Goal: Task Accomplishment & Management: Complete application form

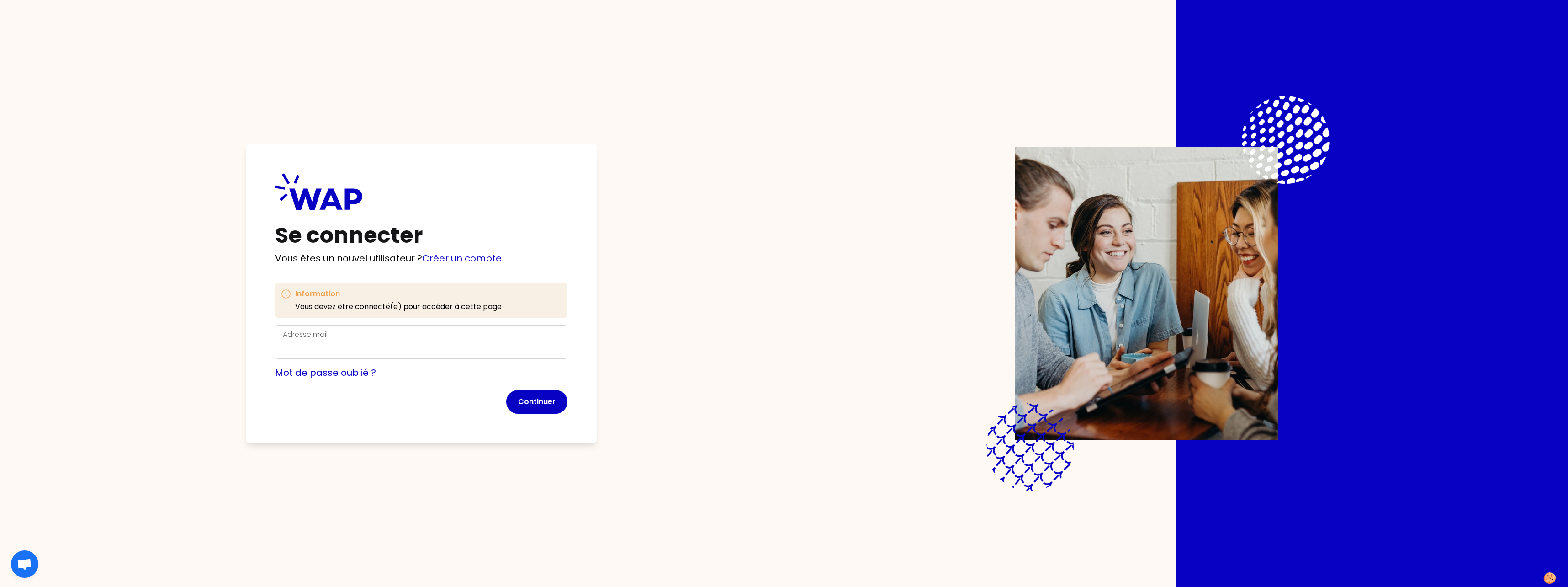
click at [456, 324] on div "Information Vous devez être connecté(e) pour accéder à cette page Adresse mail …" at bounding box center [421, 348] width 292 height 130
click at [444, 345] on input "Adresse mail" at bounding box center [421, 348] width 277 height 15
type input "[PERSON_NAME][EMAIL_ADDRESS][DOMAIN_NAME]"
click at [542, 397] on button "Continuer" at bounding box center [537, 402] width 61 height 24
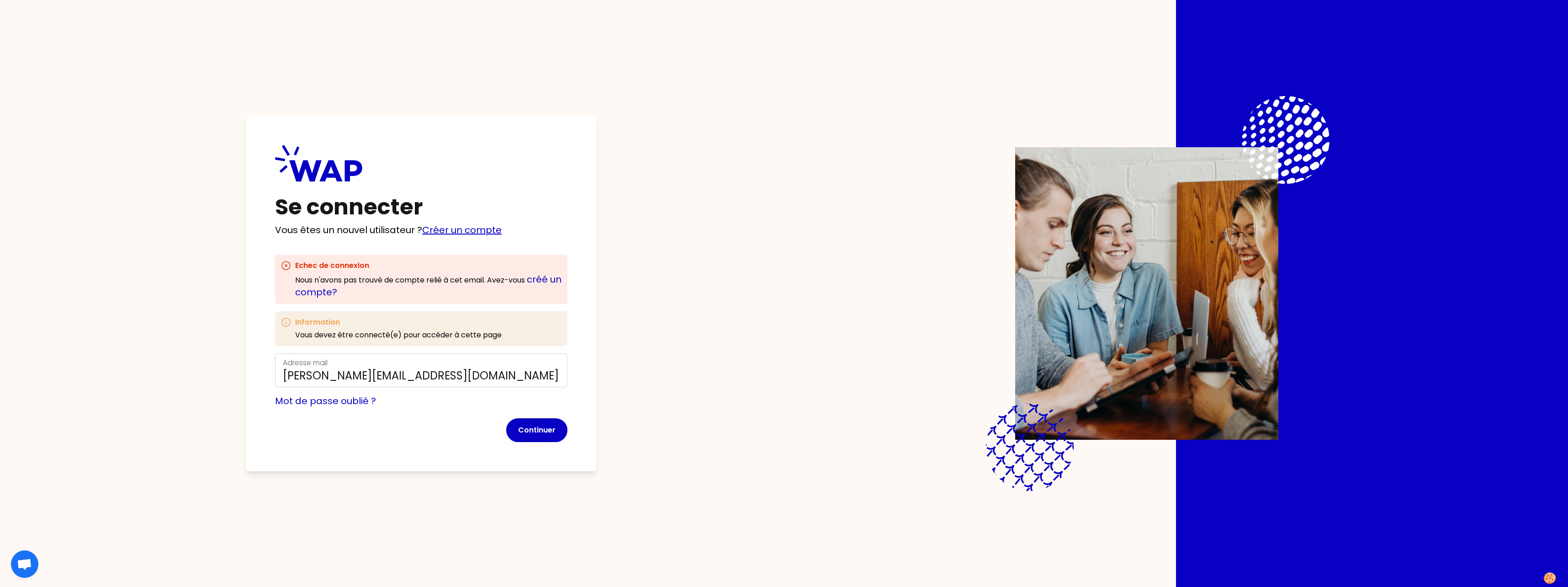
click at [470, 224] on link "Créer un compte" at bounding box center [462, 230] width 79 height 13
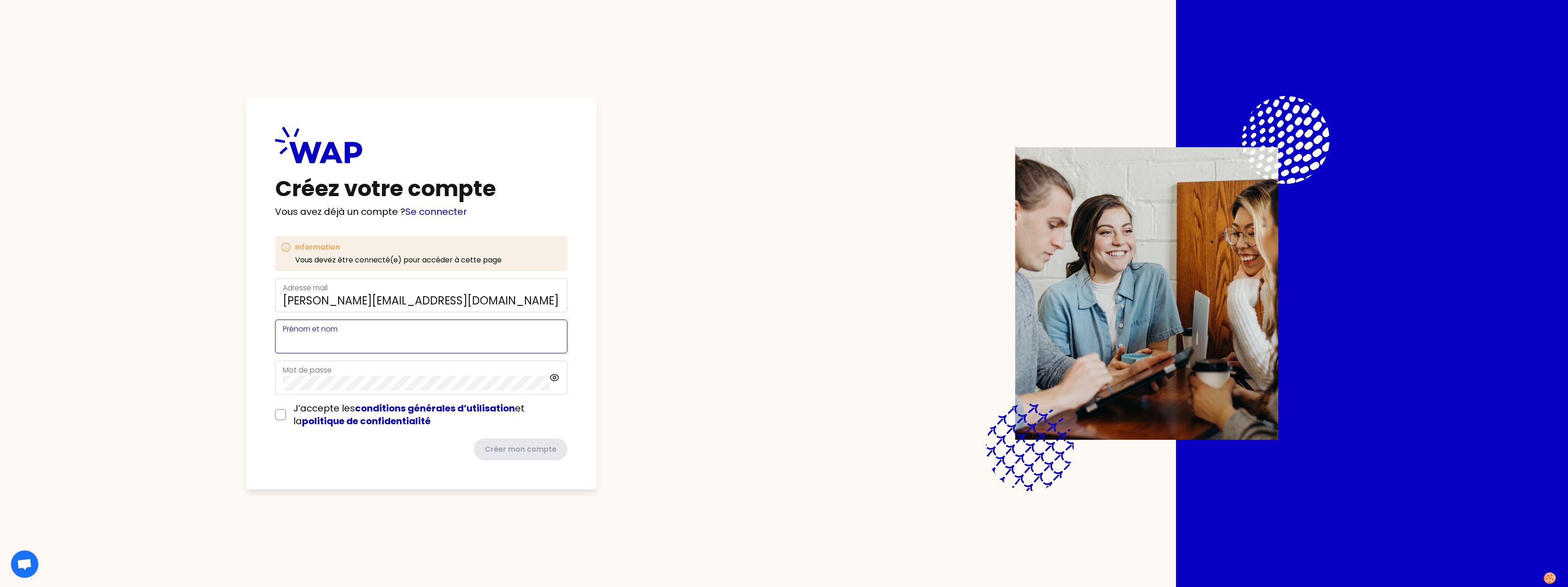
click at [443, 339] on input "Prénom et nom" at bounding box center [421, 342] width 277 height 15
type input "[PERSON_NAME]"
click at [278, 414] on input "checkbox" at bounding box center [281, 415] width 11 height 11
checkbox input "true"
click at [558, 382] on icon at bounding box center [553, 377] width 10 height 11
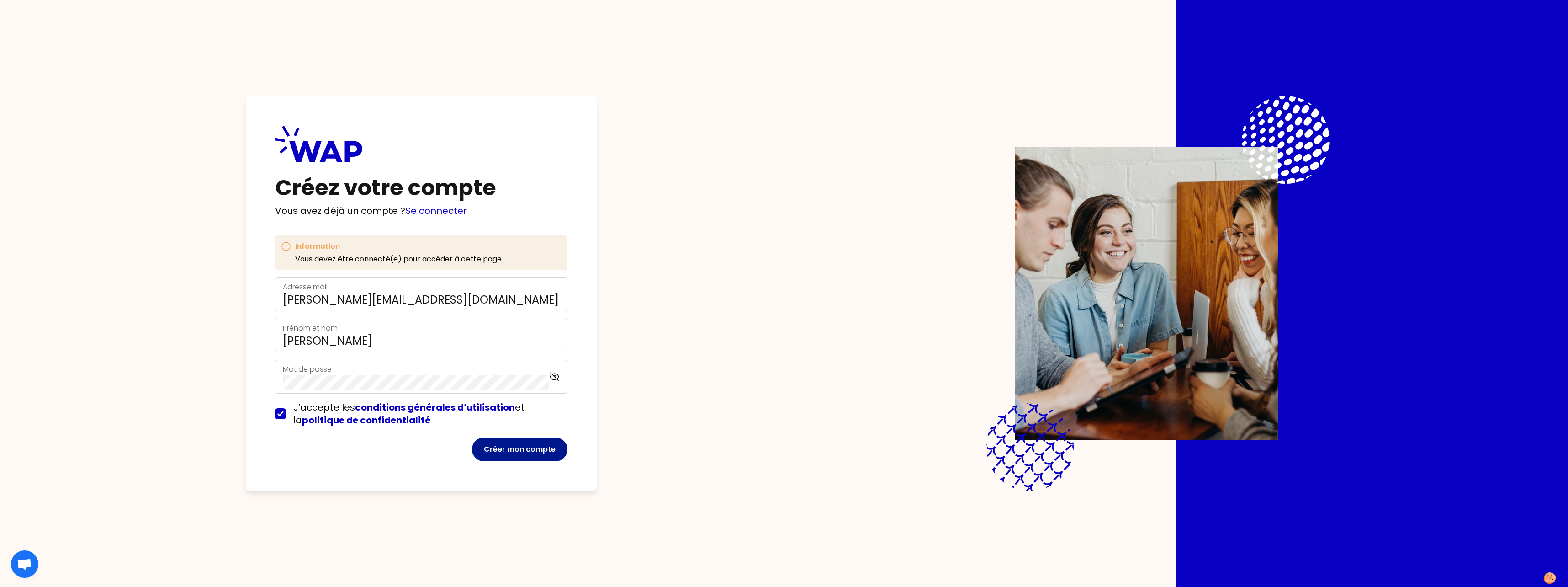
click at [509, 454] on button "Créer mon compte" at bounding box center [519, 449] width 95 height 24
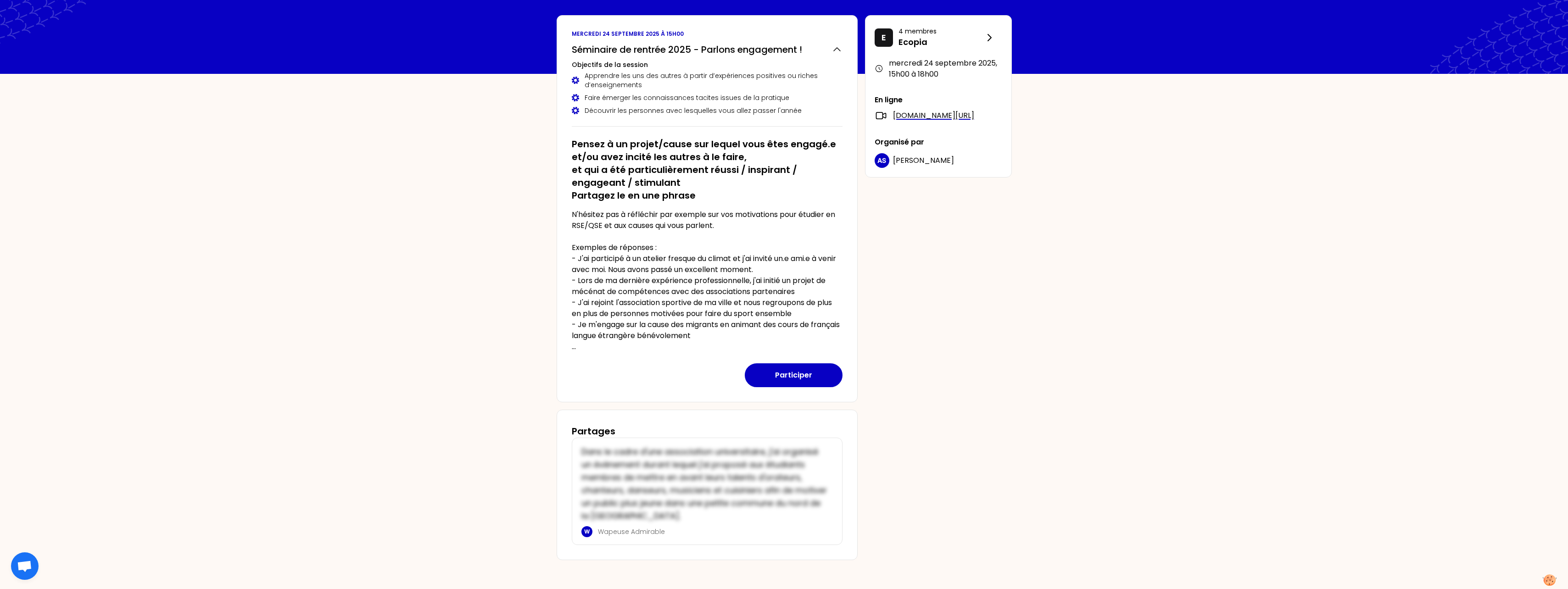
scroll to position [45, 0]
